Goal: Task Accomplishment & Management: Manage account settings

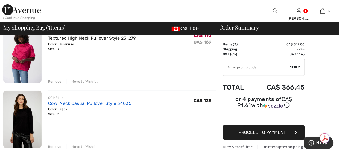
click at [95, 102] on link "Cowl Neck Casual Pullover Style 34035" at bounding box center [90, 103] width 84 height 5
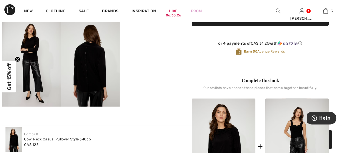
scroll to position [110, 0]
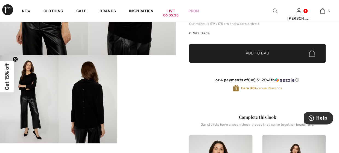
click at [87, 96] on img at bounding box center [88, 99] width 59 height 88
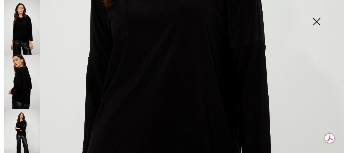
scroll to position [329, 0]
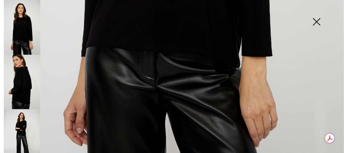
click at [23, 78] on img at bounding box center [22, 82] width 36 height 55
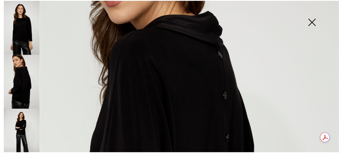
scroll to position [55, 0]
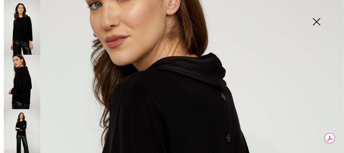
click at [315, 21] on img at bounding box center [316, 22] width 27 height 28
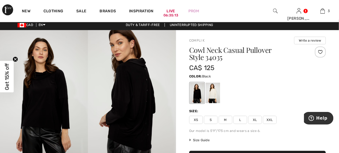
scroll to position [0, 0]
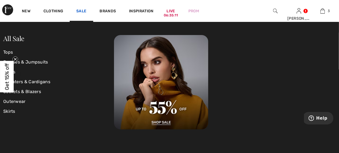
click at [83, 10] on link "Sale" at bounding box center [81, 12] width 10 height 6
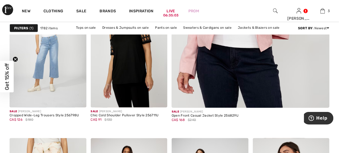
scroll to position [246, 0]
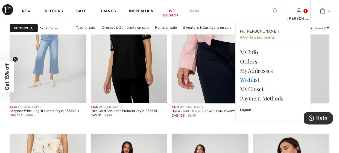
click at [248, 80] on link "Wishlist" at bounding box center [273, 79] width 66 height 9
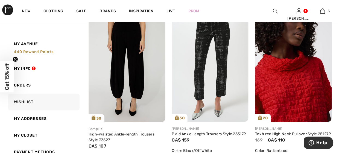
scroll to position [411, 0]
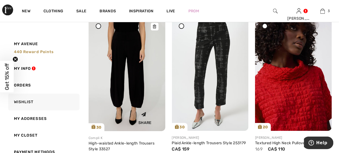
click at [122, 53] on img at bounding box center [127, 73] width 77 height 115
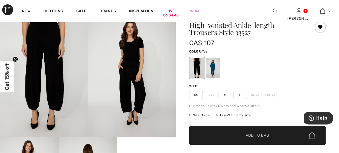
click at [216, 66] on div at bounding box center [213, 68] width 14 height 21
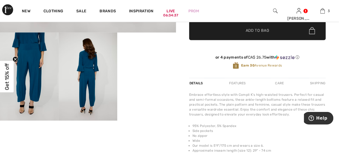
scroll to position [137, 0]
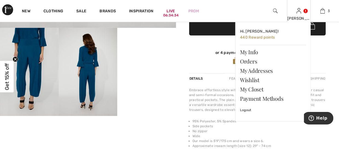
click at [301, 18] on div "[PERSON_NAME]" at bounding box center [299, 19] width 23 height 6
click at [255, 79] on link "Wishlist" at bounding box center [273, 79] width 66 height 9
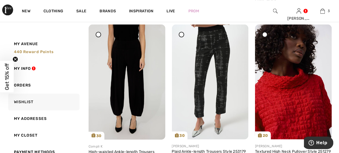
scroll to position [411, 0]
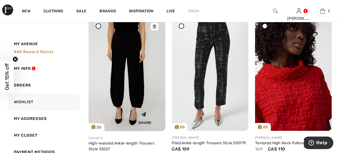
click at [156, 27] on icon at bounding box center [154, 27] width 3 height 4
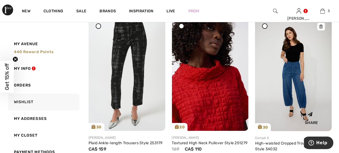
click at [297, 61] on img at bounding box center [293, 73] width 77 height 115
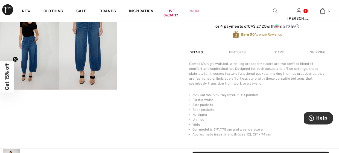
scroll to position [164, 0]
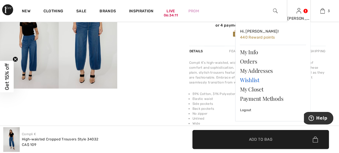
click at [252, 80] on link "Wishlist" at bounding box center [273, 79] width 66 height 9
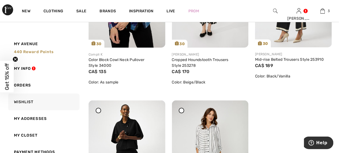
scroll to position [772, 0]
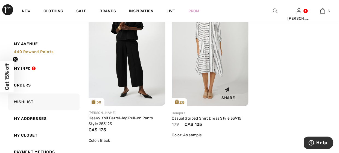
click at [216, 67] on img at bounding box center [210, 48] width 77 height 115
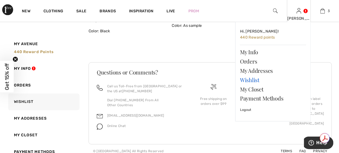
click at [255, 82] on link "Wishlist" at bounding box center [273, 79] width 66 height 9
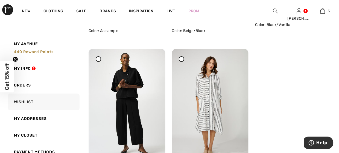
scroll to position [684, 0]
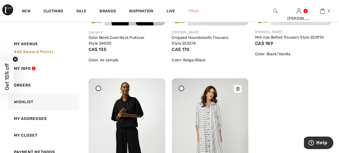
click at [238, 89] on icon at bounding box center [238, 89] width 3 height 4
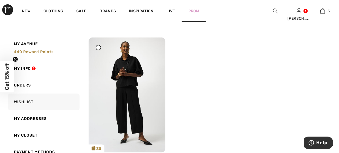
scroll to position [794, 0]
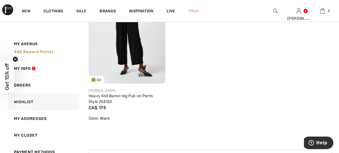
click at [128, 40] on img at bounding box center [127, 26] width 77 height 115
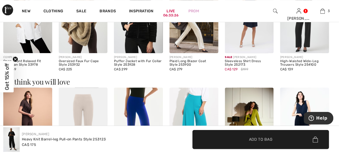
scroll to position [411, 0]
